Goal: Book appointment/travel/reservation

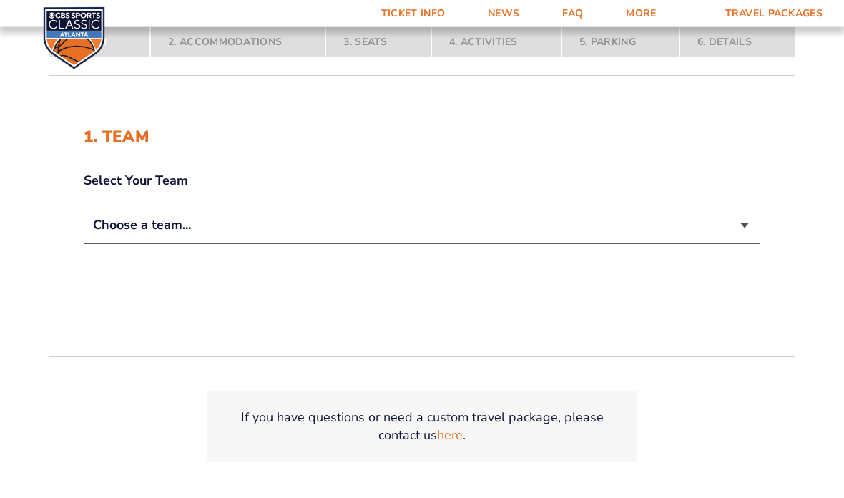
scroll to position [280, 0]
click at [117, 243] on select "Choose a team... [US_STATE] Wildcats [US_STATE] State Buckeyes [US_STATE] Tar H…" at bounding box center [422, 224] width 677 height 36
select select "12757"
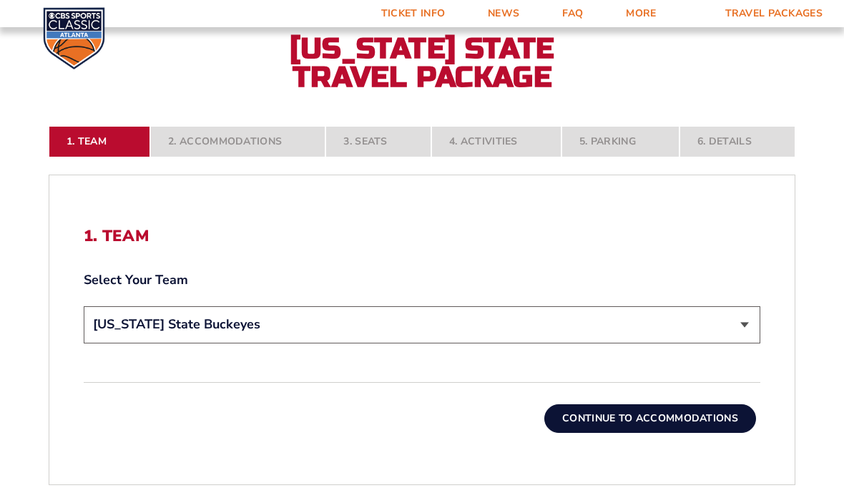
click at [680, 433] on button "Continue To Accommodations" at bounding box center [651, 418] width 212 height 29
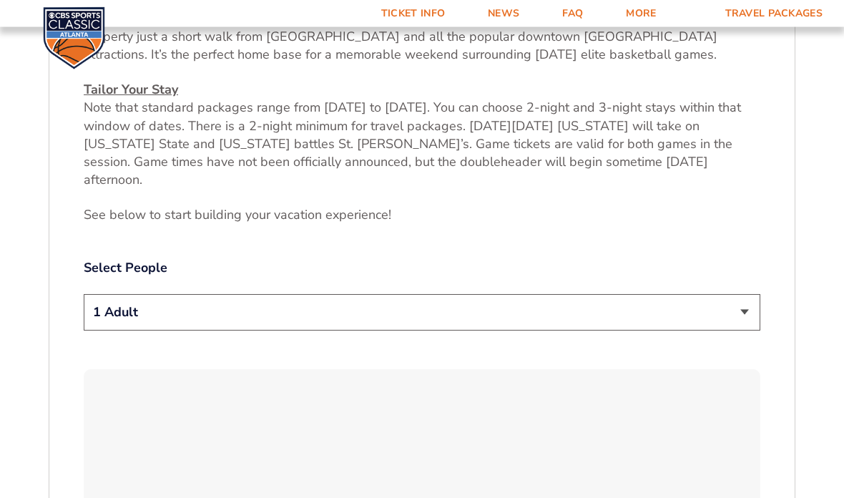
scroll to position [613, 0]
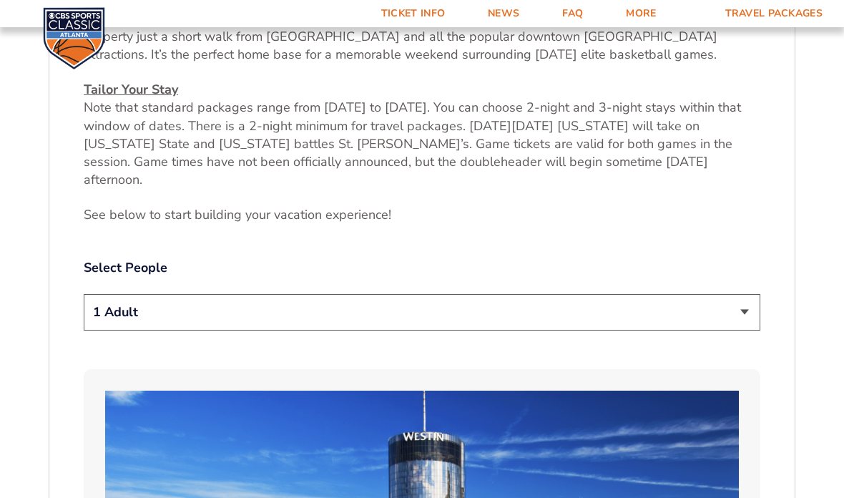
click at [748, 323] on select "1 Adult 2 Adults 3 Adults 4 Adults 2 Adults + 1 Child 2 Adults + 2 Children 2 A…" at bounding box center [422, 312] width 677 height 36
select select "2 Adults"
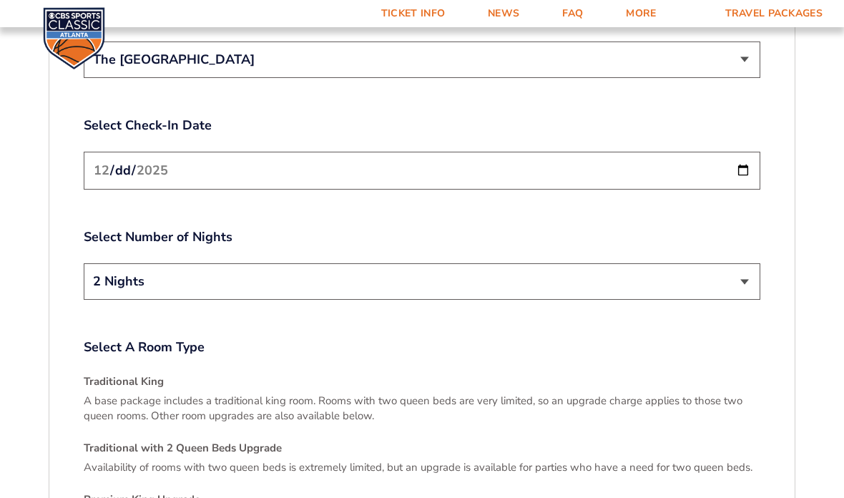
scroll to position [1771, 0]
click at [744, 276] on select "2 Nights 3 Nights" at bounding box center [422, 282] width 677 height 36
select select "3 Nights"
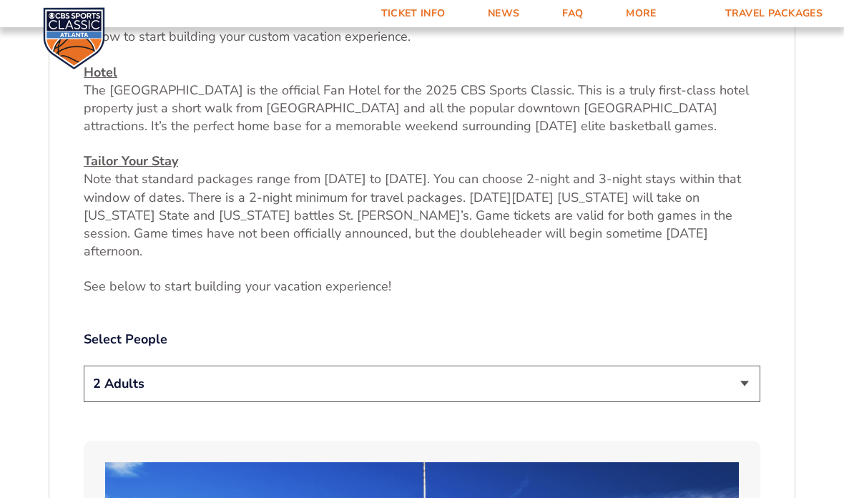
scroll to position [540, 0]
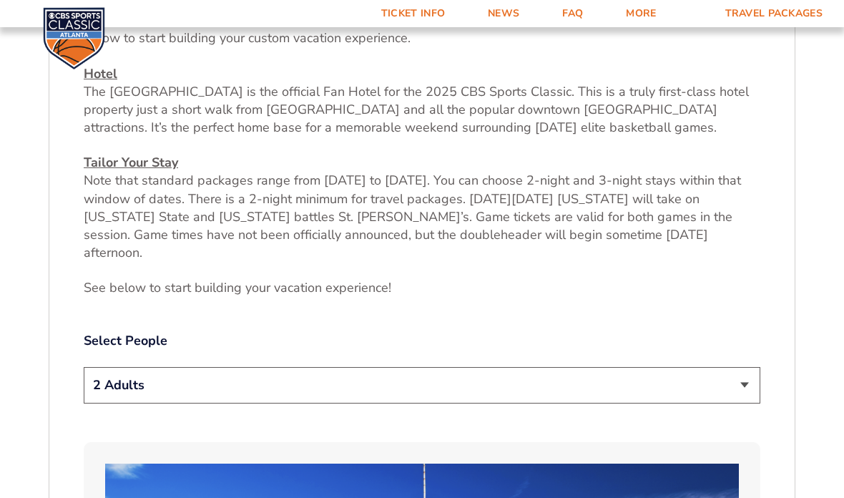
click at [745, 393] on select "1 Adult 2 Adults 3 Adults 4 Adults 2 Adults + 1 Child 2 Adults + 2 Children 2 A…" at bounding box center [422, 385] width 677 height 36
select select "4 Adults"
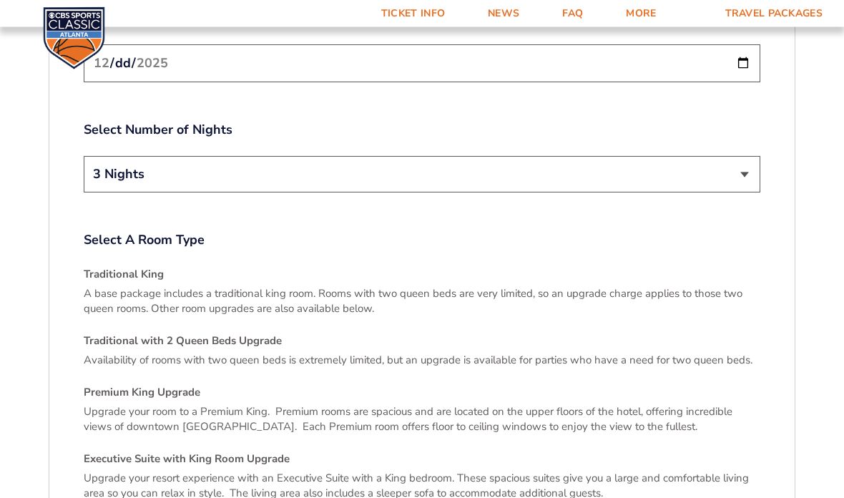
scroll to position [1863, 0]
